Goal: Task Accomplishment & Management: Use online tool/utility

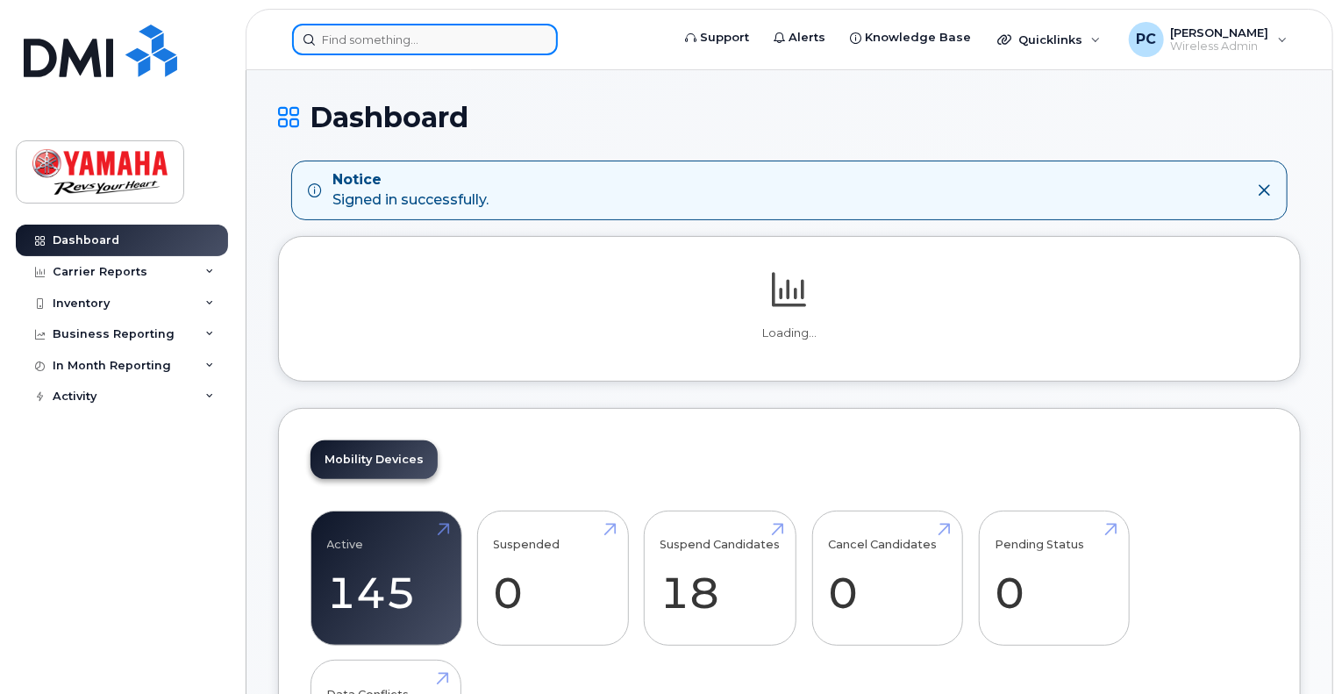
click at [447, 45] on input at bounding box center [425, 40] width 266 height 32
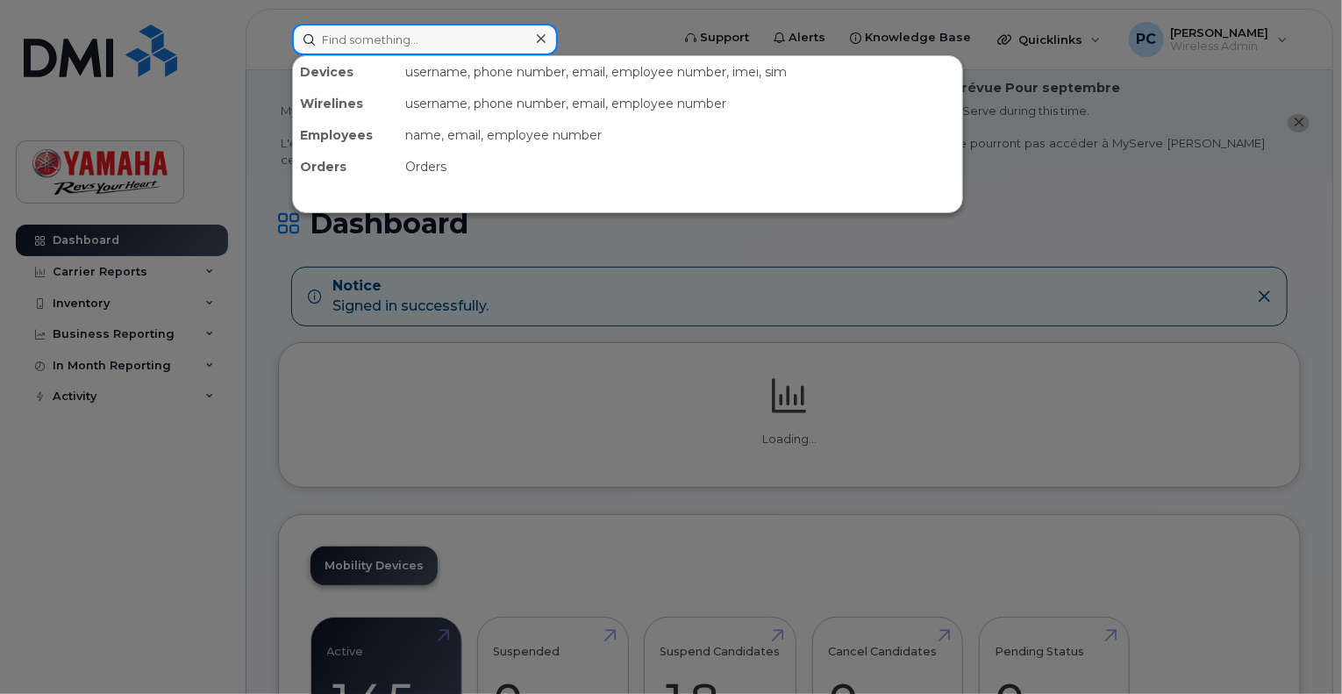
type input "m"
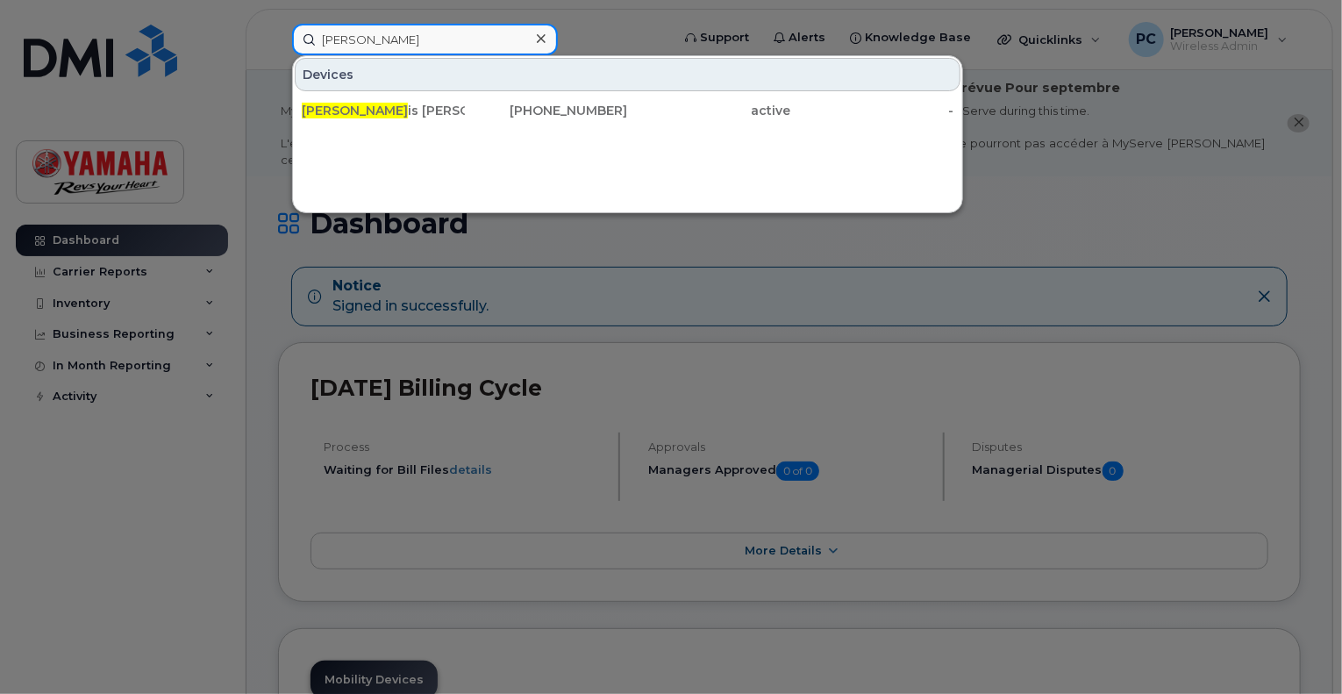
type input "[PERSON_NAME]"
click at [824, 256] on div at bounding box center [671, 347] width 1342 height 694
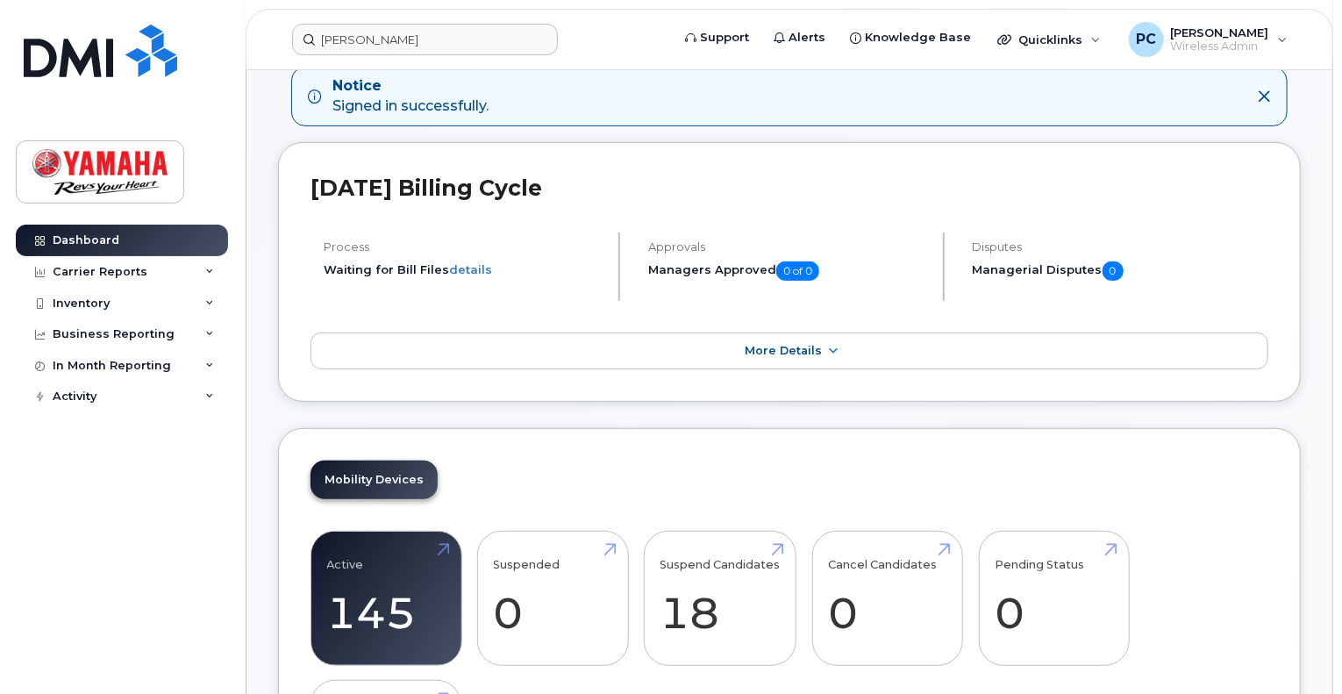
scroll to position [199, 0]
click at [463, 26] on input "franco" at bounding box center [425, 40] width 266 height 32
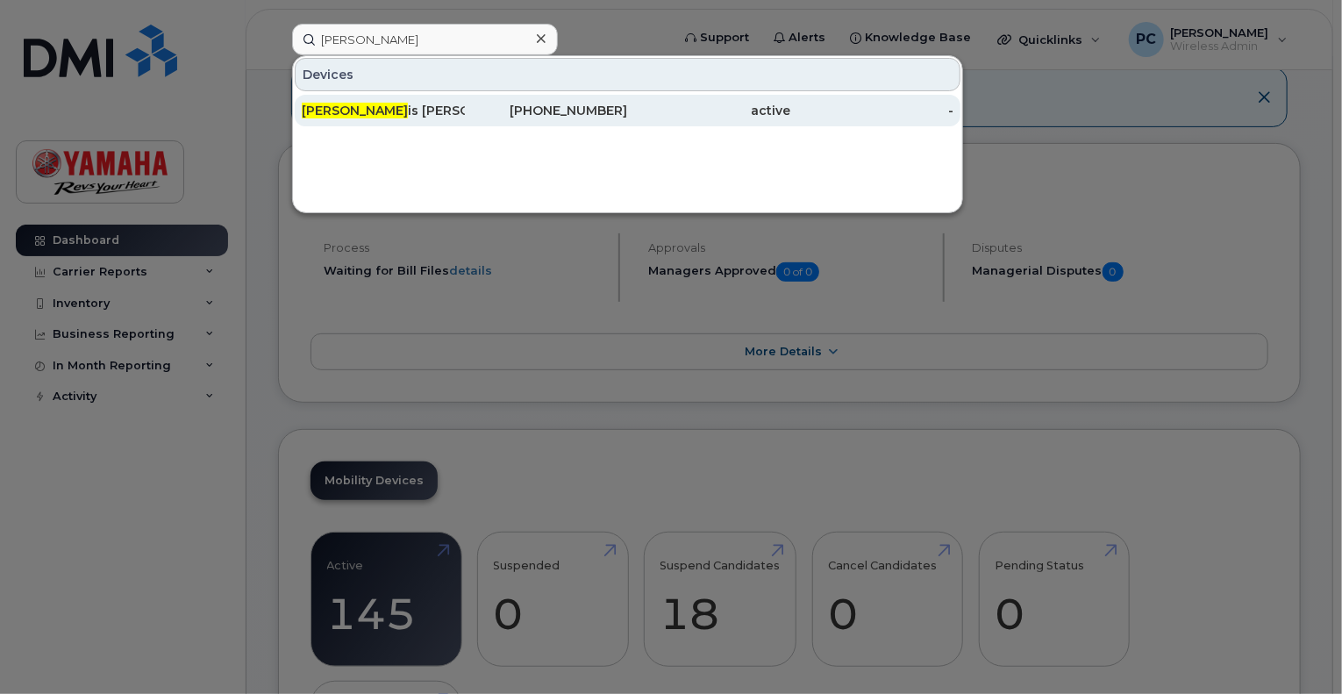
click at [393, 106] on div "Franco is Morneau" at bounding box center [383, 111] width 163 height 18
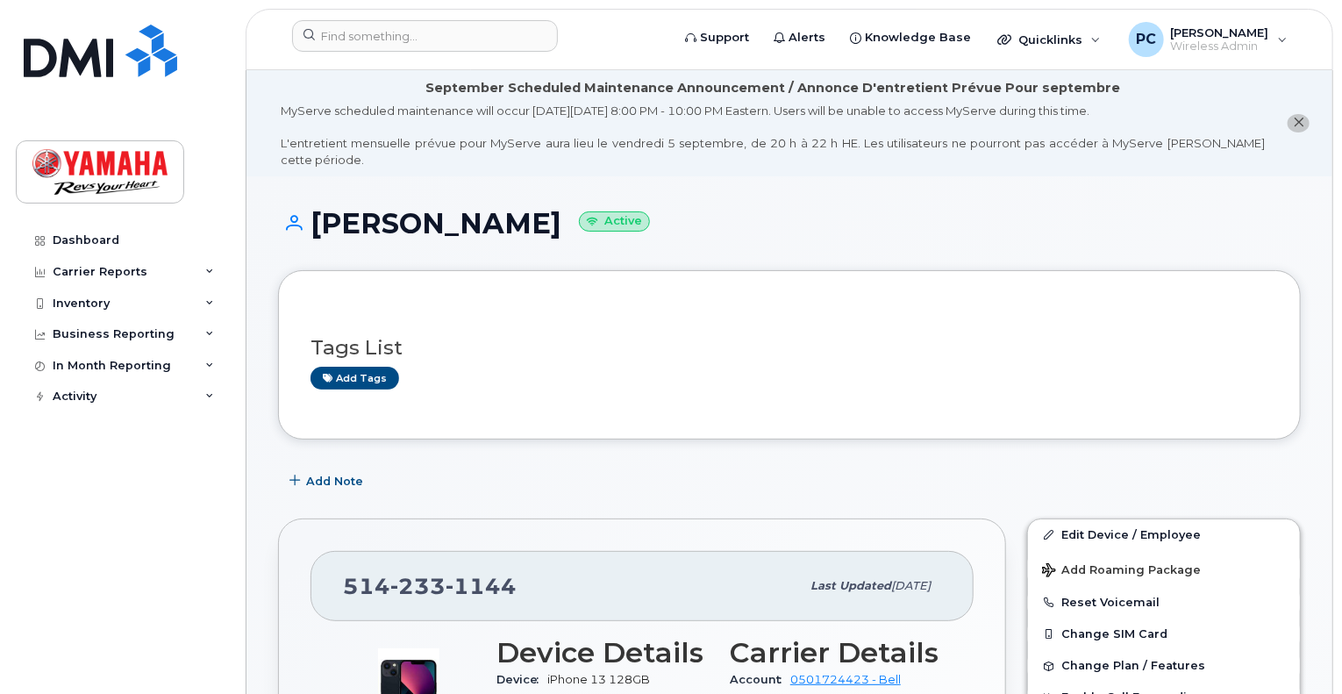
scroll to position [251, 0]
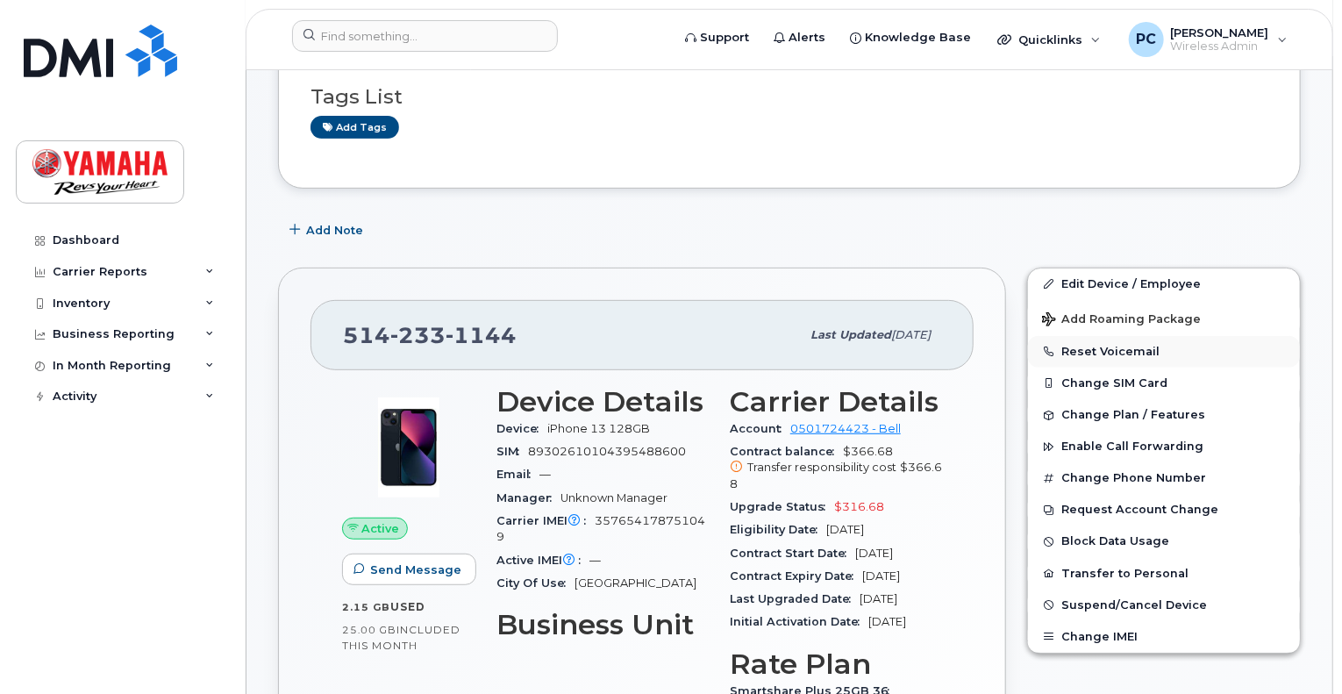
click at [1098, 339] on button "Reset Voicemail" at bounding box center [1164, 352] width 272 height 32
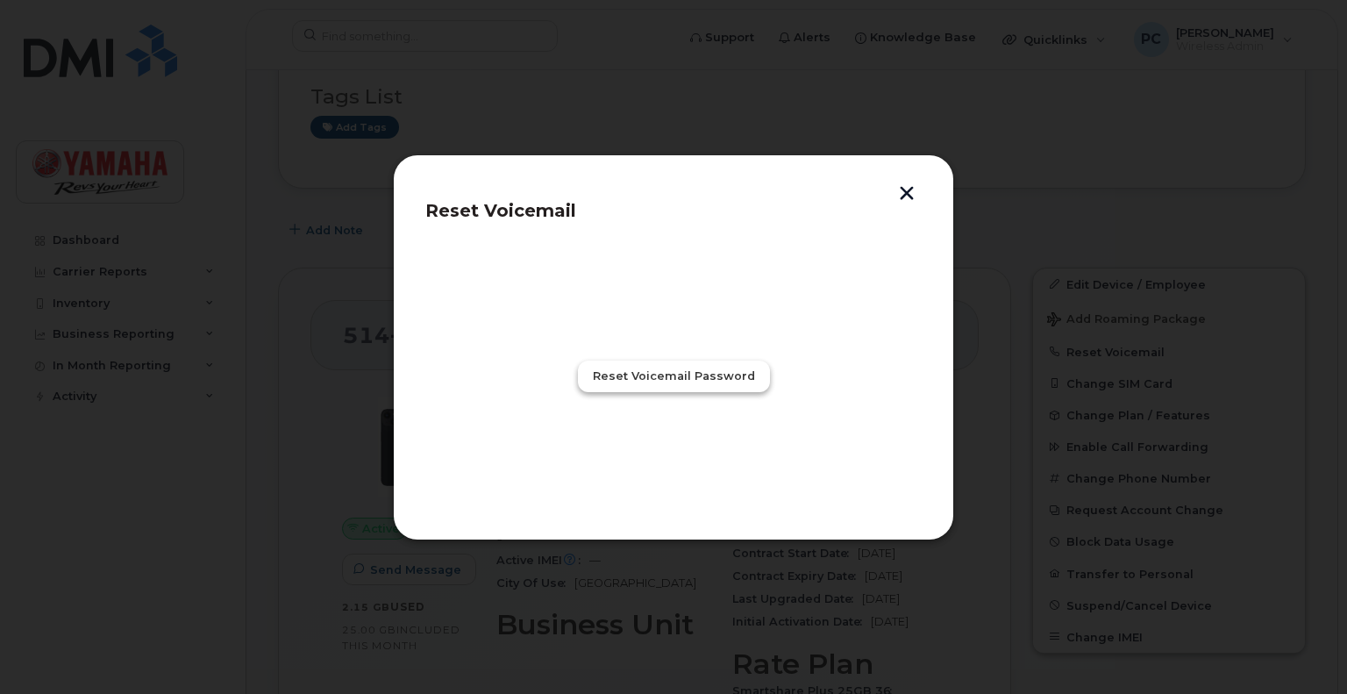
click at [716, 380] on span "Reset Voicemail Password" at bounding box center [674, 375] width 162 height 17
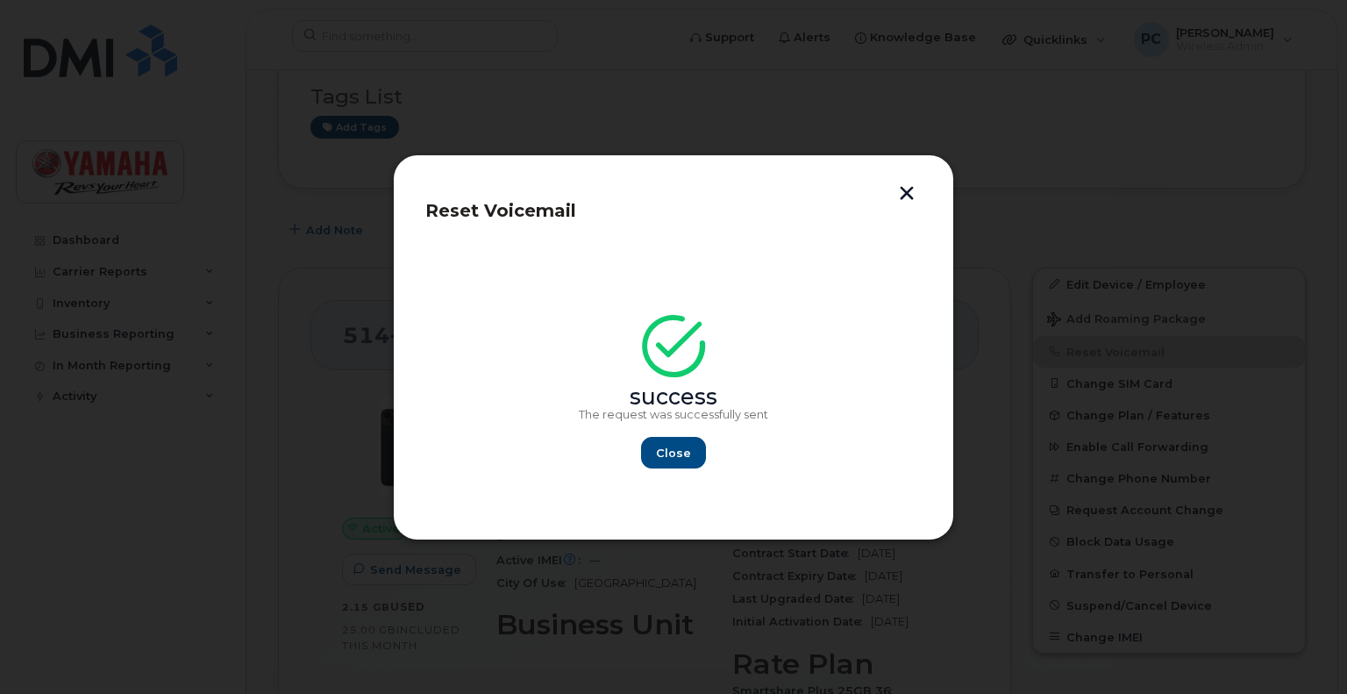
click at [897, 192] on button "button" at bounding box center [907, 195] width 26 height 18
